Goal: Find specific page/section: Find specific page/section

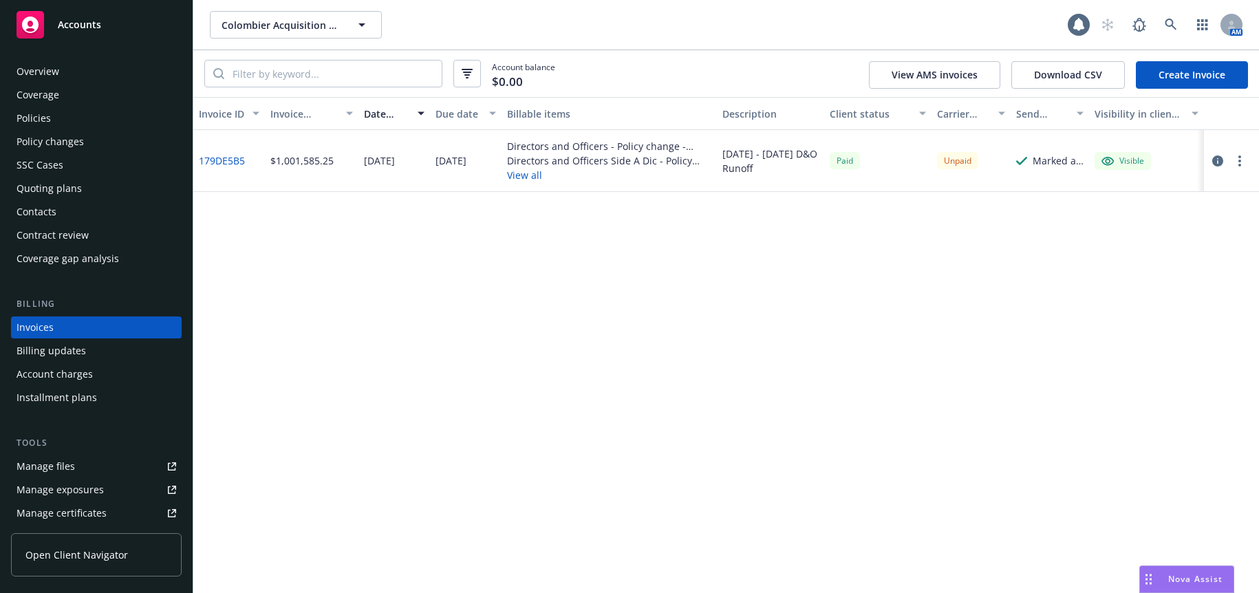
scroll to position [9, 0]
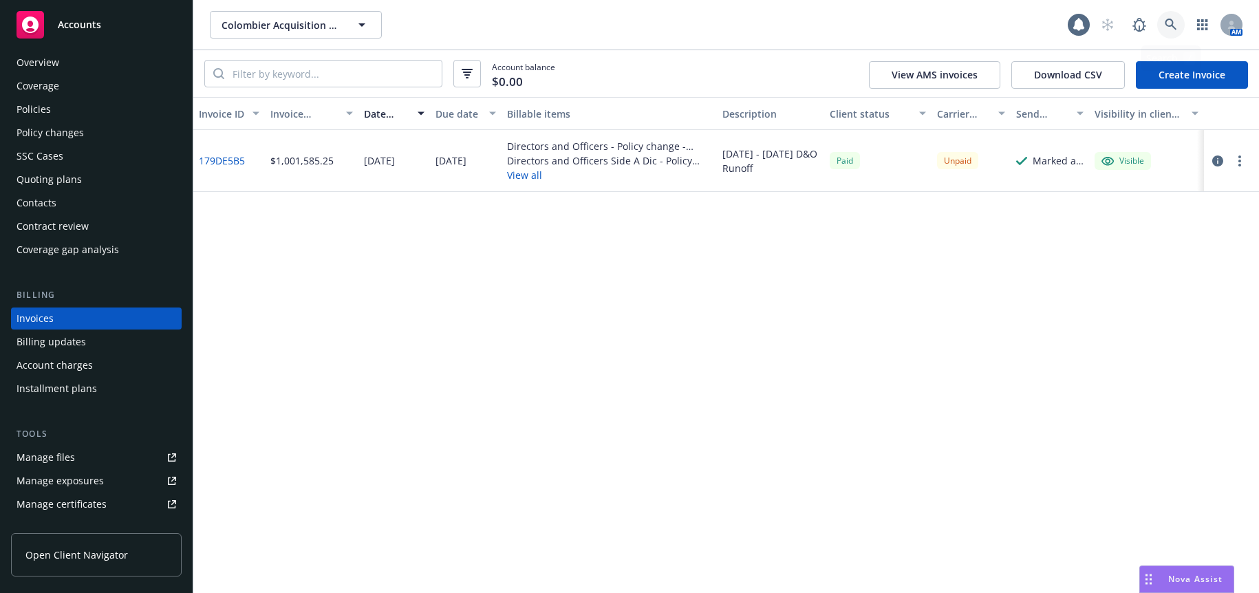
click at [1172, 25] on icon at bounding box center [1171, 25] width 12 height 12
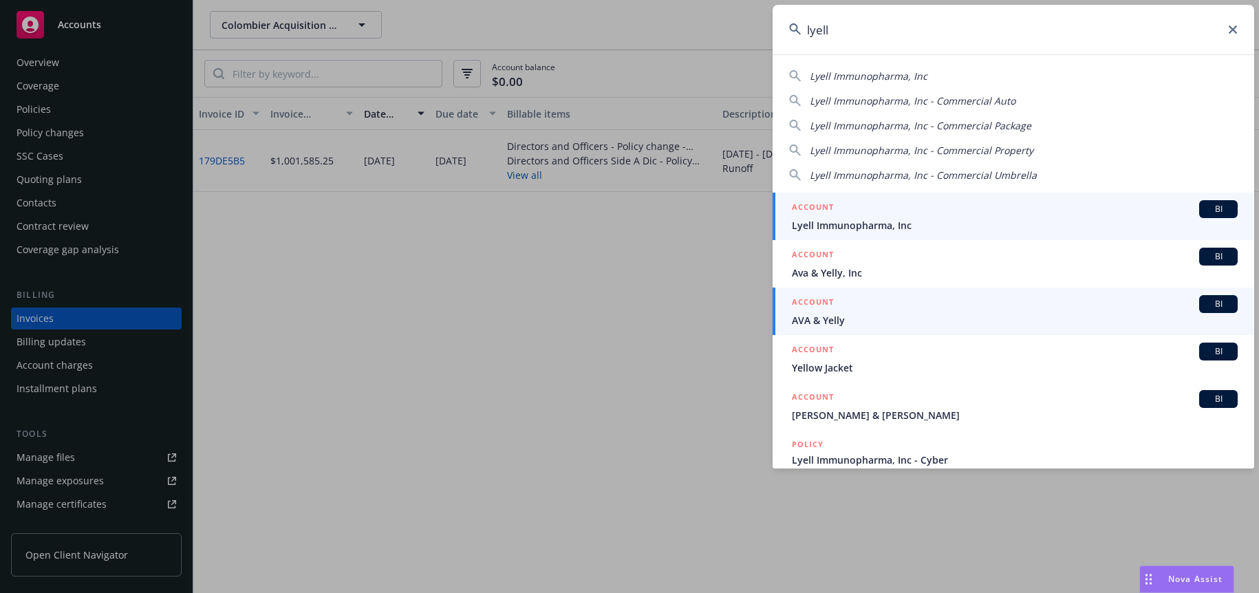
type input "lyell"
click at [861, 224] on span "Lyell Immunopharma, Inc" at bounding box center [1015, 225] width 446 height 14
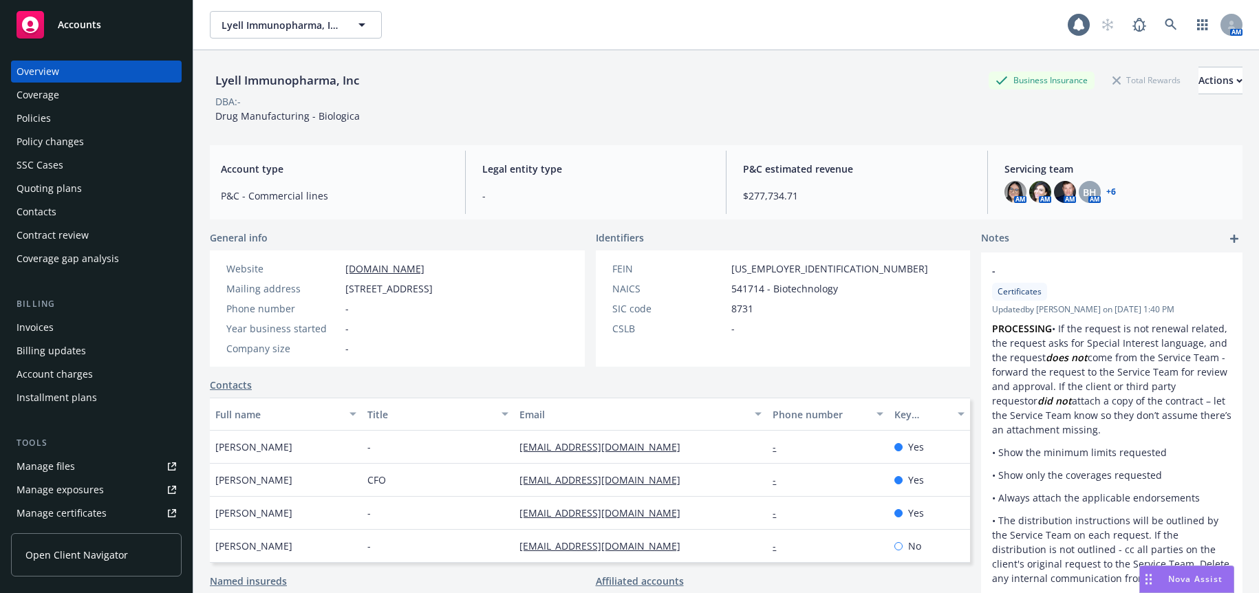
click at [39, 325] on div "Invoices" at bounding box center [35, 328] width 37 height 22
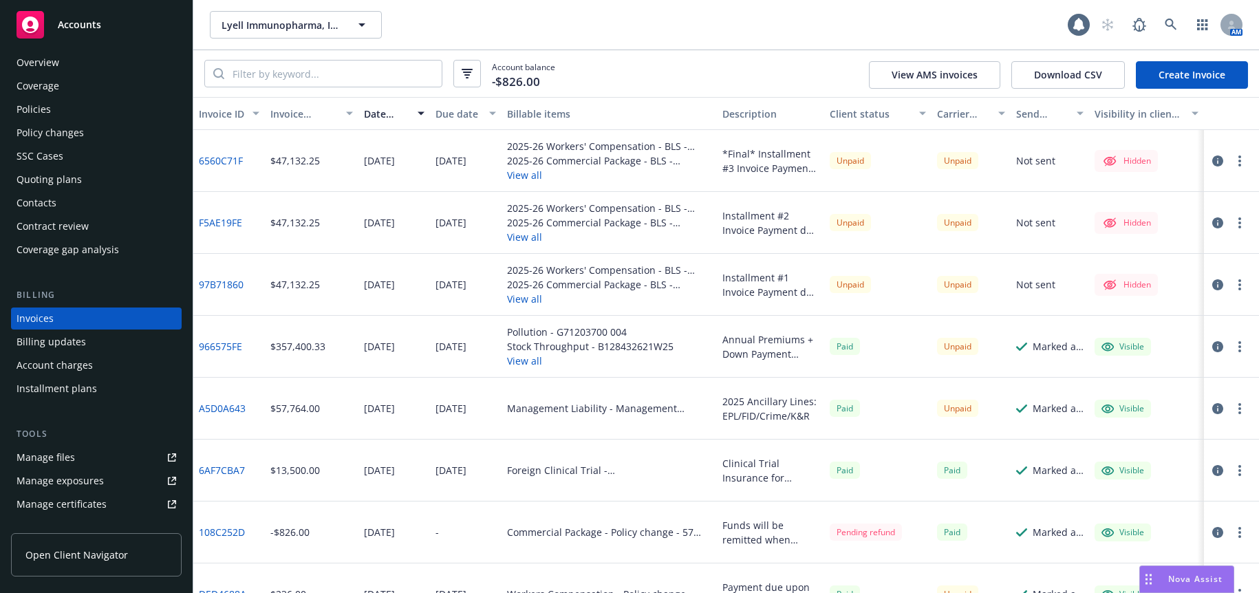
scroll to position [69, 0]
